Goal: Transaction & Acquisition: Purchase product/service

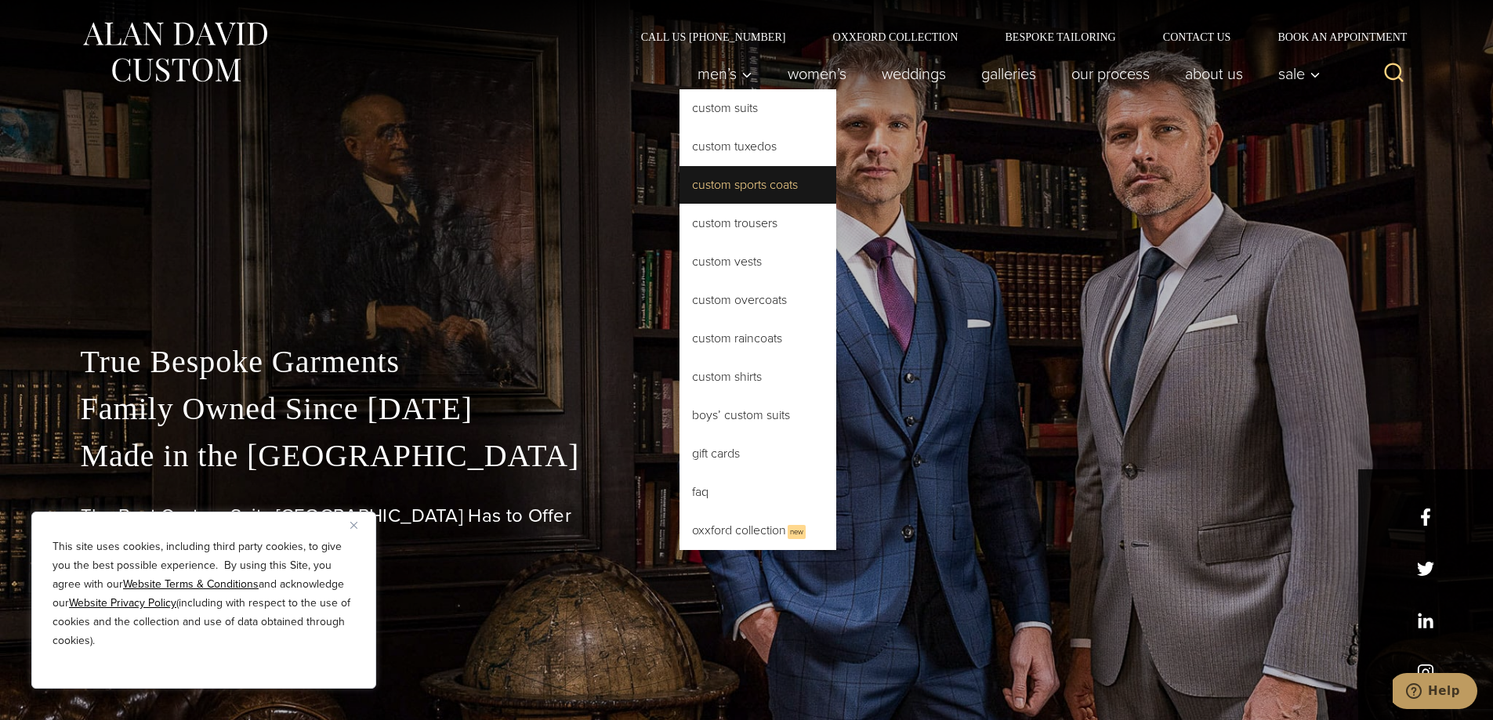
click at [752, 191] on link "Custom Sports Coats" at bounding box center [757, 185] width 157 height 38
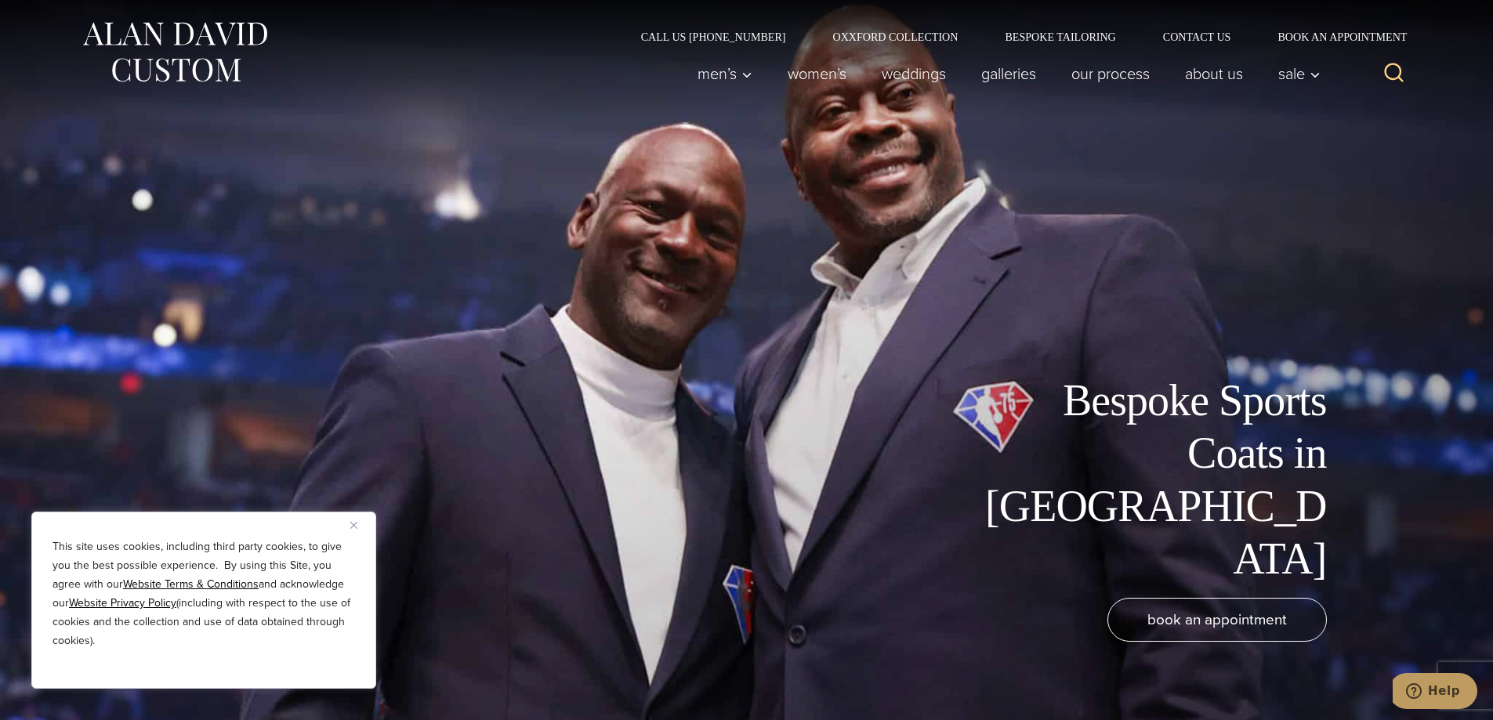
click at [354, 526] on img "Close" at bounding box center [353, 525] width 7 height 7
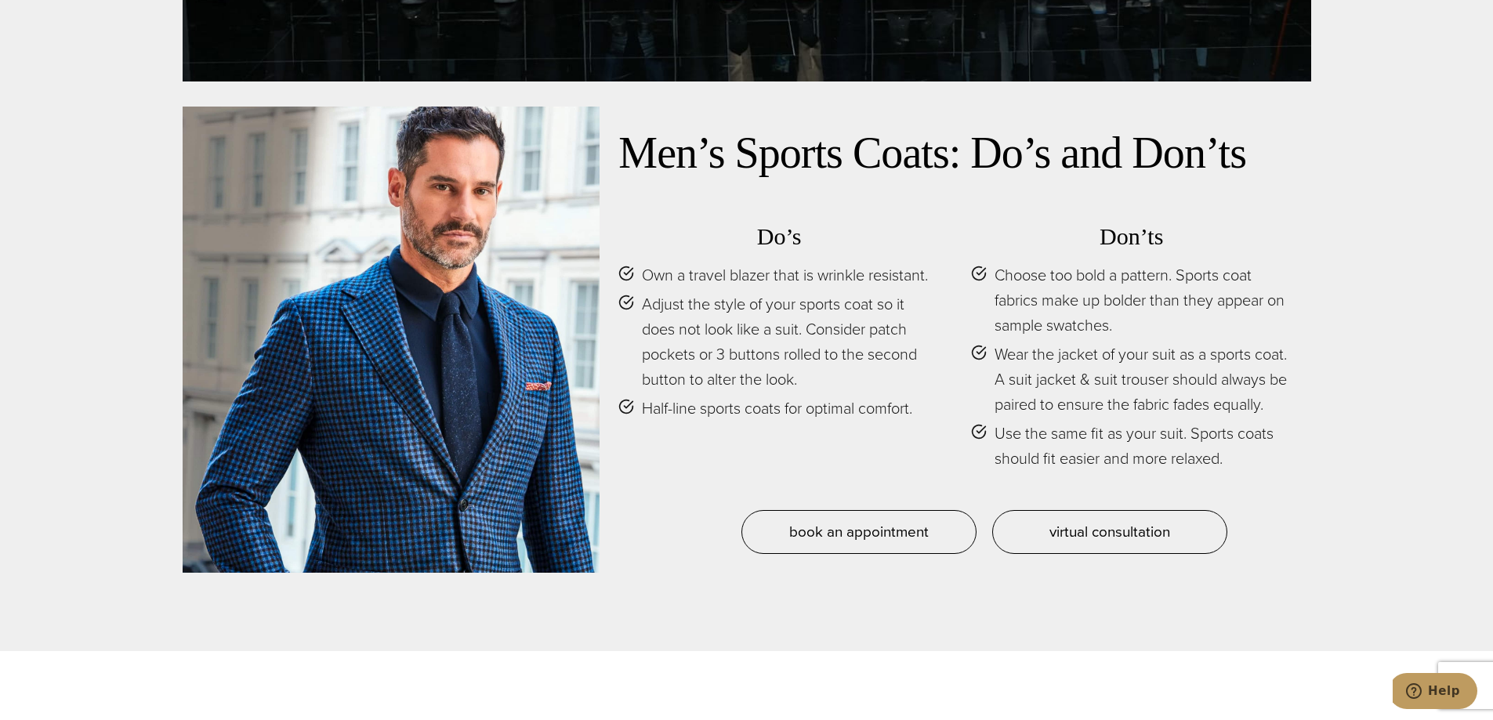
scroll to position [7601, 0]
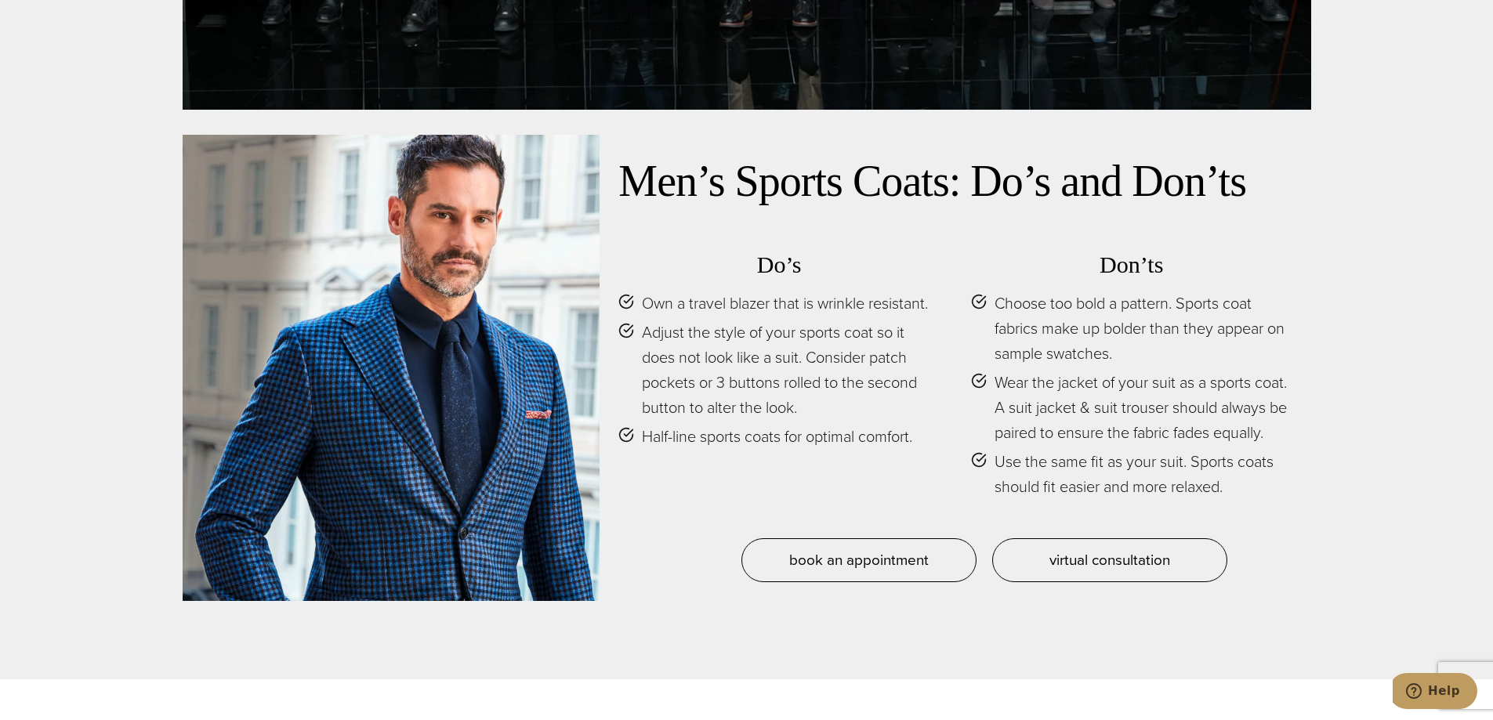
drag, startPoint x: 381, startPoint y: 373, endPoint x: 1146, endPoint y: 360, distance: 765.7
click at [1146, 370] on span "Wear the jacket of your suit as a sports coat. A suit jacket & suit trouser sho…" at bounding box center [1143, 407] width 298 height 75
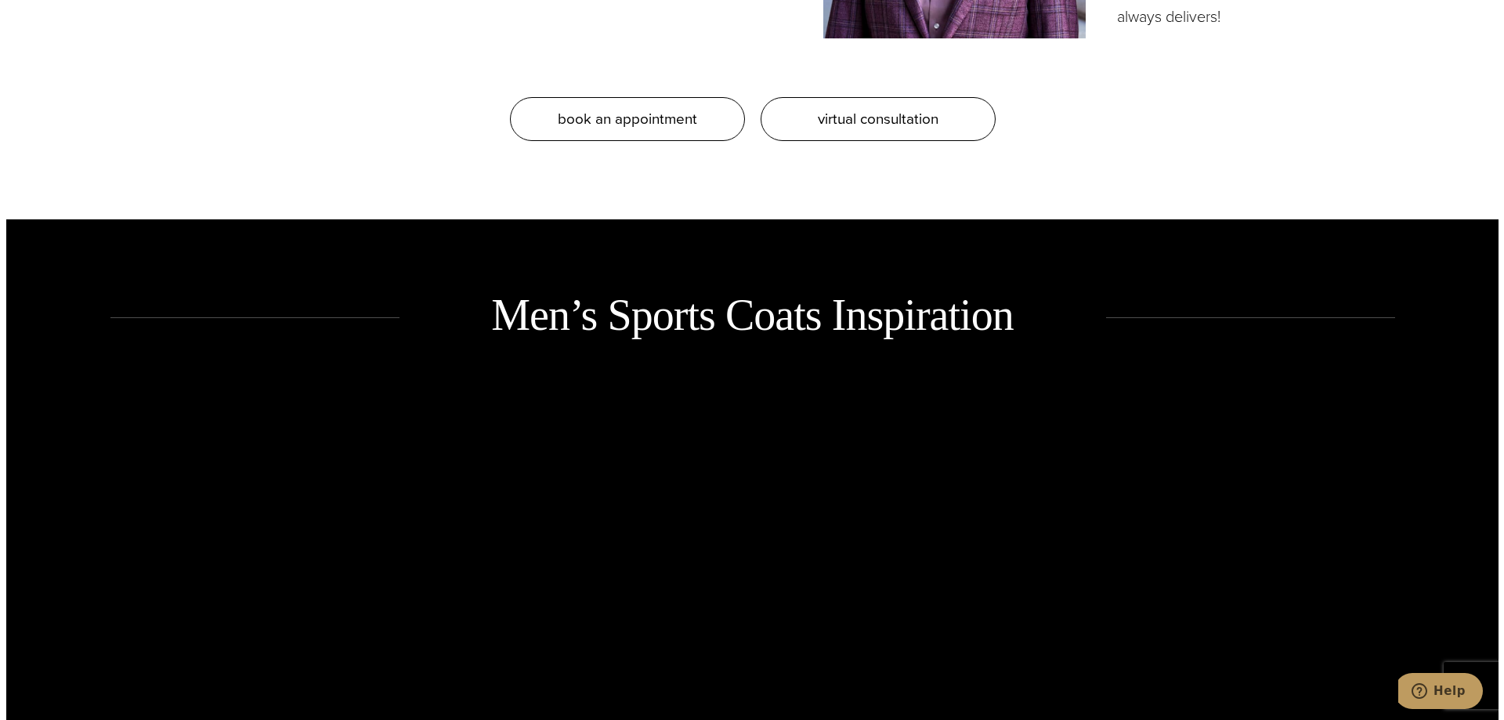
scroll to position [2272, 0]
